Goal: Information Seeking & Learning: Compare options

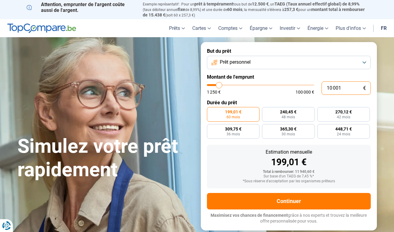
drag, startPoint x: 347, startPoint y: 87, endPoint x: 313, endPoint y: 86, distance: 34.5
click at [313, 86] on div "10 001 € 1 250 € 100 000 €" at bounding box center [289, 88] width 164 height 13
type input "10000"
radio input "true"
type input "0"
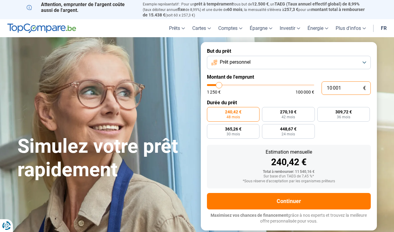
type input "1250"
type input "1 250"
type input "1250"
radio input "true"
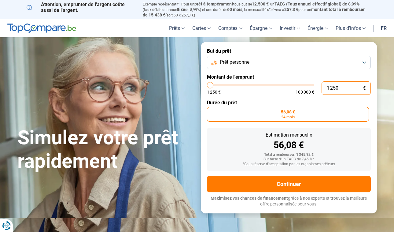
type input "125"
type input "1250"
type input "12"
type input "1250"
type input "1"
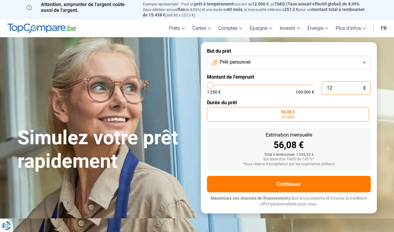
type input "1250"
type input "1 250"
type input "1250"
type input "125"
type input "1250"
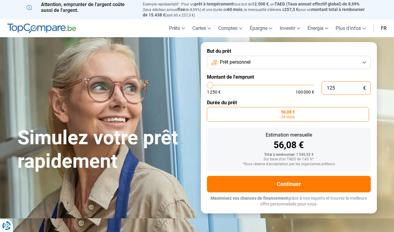
type input "12"
type input "1250"
type input "1"
type input "1250"
type input "0"
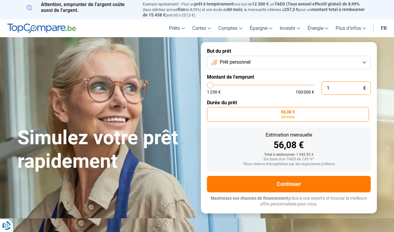
type input "1250"
type input "1 250"
type input "1250"
type input "12 501"
type input "12500"
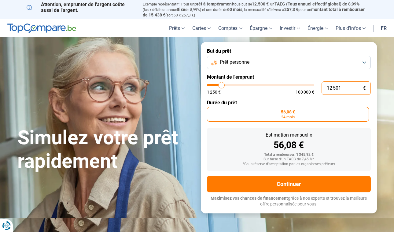
type input "125 012"
type input "100000"
type input "100 000"
type input "100000"
radio input "false"
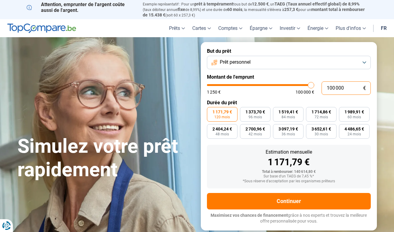
type input "10 000"
type input "10000"
type input "1 000"
type input "1250"
type input "100"
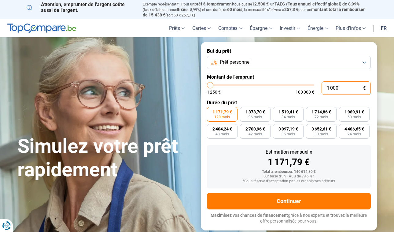
type input "1250"
type input "10"
type input "1250"
type input "1"
type input "1250"
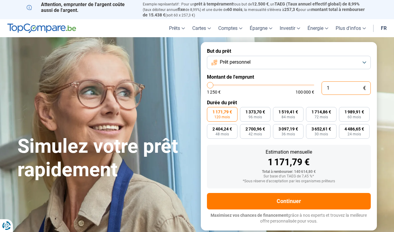
type input "0"
type input "1250"
type input "3"
type input "1250"
type input "30"
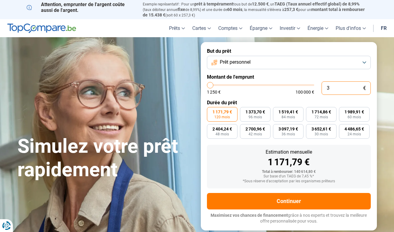
type input "1250"
type input "3"
type input "1250"
type input "32"
type input "1250"
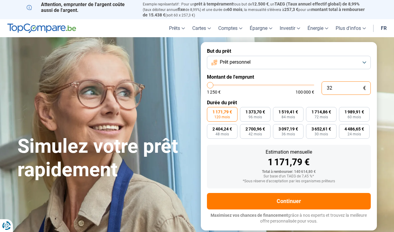
type input "320"
type input "1250"
type input "3 200"
type input "3250"
type input "32 000"
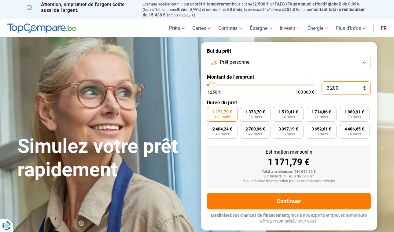
type input "32000"
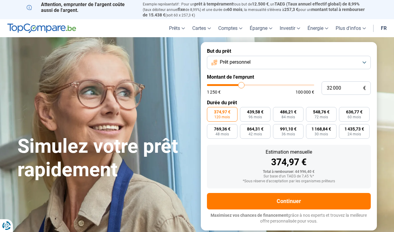
click at [280, 62] on button "Prêt personnel" at bounding box center [289, 62] width 164 height 13
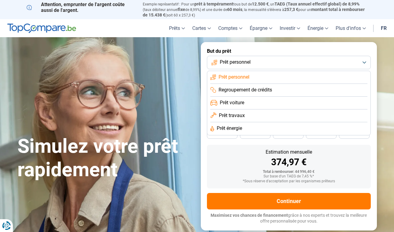
click at [260, 89] on span "Regroupement de crédits" at bounding box center [244, 90] width 53 height 7
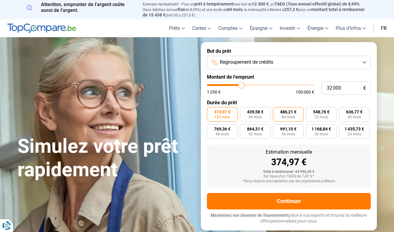
click at [284, 115] on span "84 mois" at bounding box center [287, 117] width 13 height 4
click at [277, 111] on input "486,21 € 84 mois" at bounding box center [275, 109] width 4 height 4
radio input "true"
click at [314, 115] on span "72 mois" at bounding box center [320, 117] width 13 height 4
click at [310, 111] on input "548,76 € 72 mois" at bounding box center [308, 109] width 4 height 4
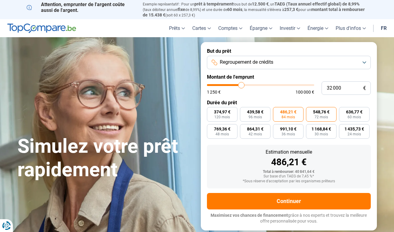
radio input "true"
click at [348, 115] on span "60 mois" at bounding box center [353, 117] width 13 height 4
click at [343, 111] on input "636,77 € 60 mois" at bounding box center [341, 109] width 4 height 4
radio input "true"
click at [334, 113] on label "548,76 € 72 mois" at bounding box center [321, 114] width 31 height 15
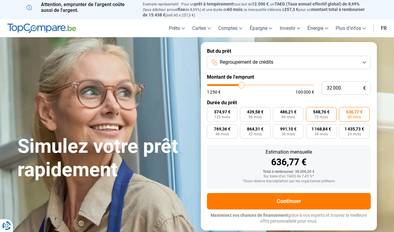
click at [310, 111] on input "548,76 € 72 mois" at bounding box center [308, 109] width 4 height 4
radio input "true"
click at [289, 58] on button "Regroupement de crédits" at bounding box center [289, 62] width 164 height 13
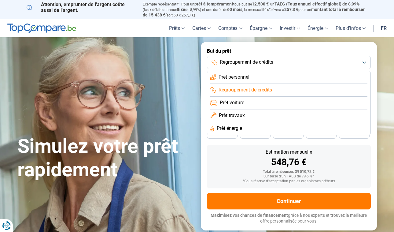
click at [257, 101] on li "Prêt voiture" at bounding box center [288, 103] width 157 height 13
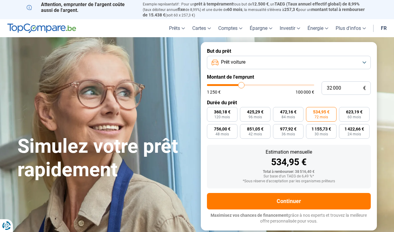
click at [282, 61] on button "Prêt voiture" at bounding box center [289, 62] width 164 height 13
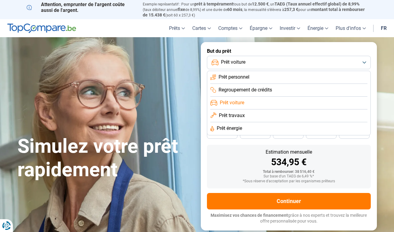
click at [282, 63] on button "Prêt voiture" at bounding box center [289, 62] width 164 height 13
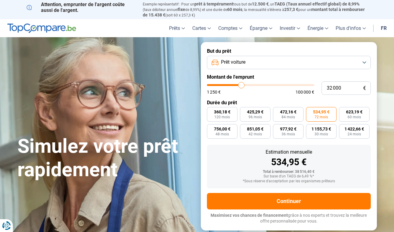
click at [282, 63] on button "Prêt voiture" at bounding box center [289, 62] width 164 height 13
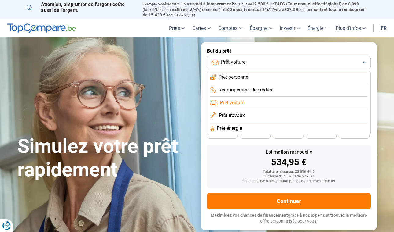
click at [269, 87] on span "Regroupement de crédits" at bounding box center [244, 90] width 53 height 7
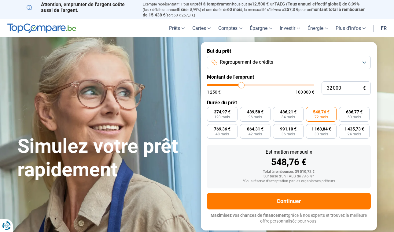
click at [275, 60] on button "Regroupement de crédits" at bounding box center [289, 62] width 164 height 13
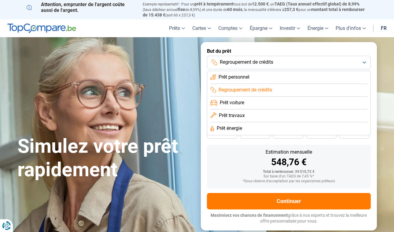
click at [268, 77] on li "Prêt personnel" at bounding box center [288, 77] width 157 height 13
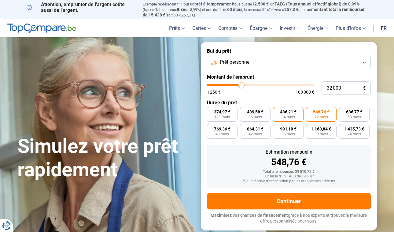
click at [282, 111] on span "486,21 €" at bounding box center [288, 112] width 16 height 4
click at [277, 111] on input "486,21 € 84 mois" at bounding box center [275, 109] width 4 height 4
radio input "true"
click at [245, 64] on span "Prêt personnel" at bounding box center [235, 62] width 31 height 7
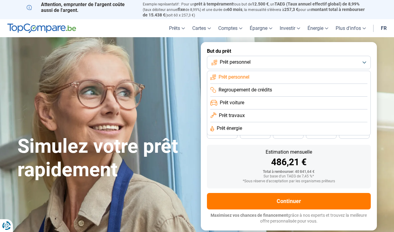
click at [239, 87] on span "Regroupement de crédits" at bounding box center [244, 90] width 53 height 7
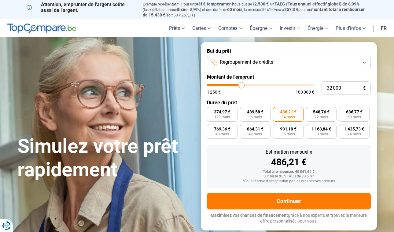
click at [243, 62] on span "Regroupement de crédits" at bounding box center [246, 62] width 53 height 7
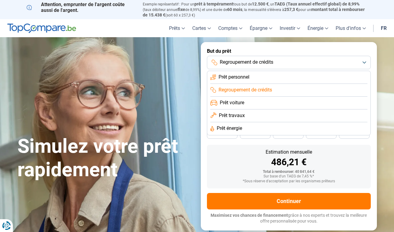
click at [239, 100] on span "Prêt voiture" at bounding box center [232, 103] width 24 height 7
